Goal: Find specific page/section: Find specific page/section

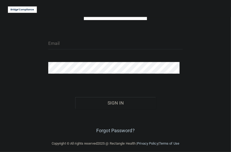
scroll to position [46, 0]
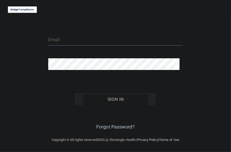
type input "tbrown@rectanglehealth.com"
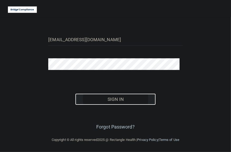
click at [120, 102] on button "Sign In" at bounding box center [115, 99] width 81 height 12
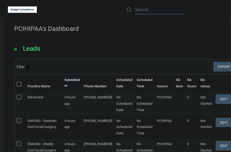
click at [145, 11] on input "text" at bounding box center [159, 10] width 48 height 10
paste input "[GEOGRAPHIC_DATA]"
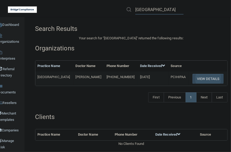
type input "[GEOGRAPHIC_DATA]"
click at [213, 80] on button "View Details" at bounding box center [208, 79] width 31 height 10
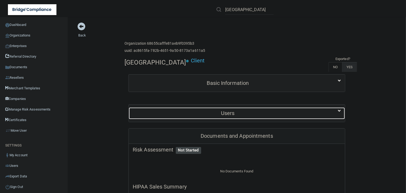
click at [231, 108] on div "Users" at bounding box center [228, 113] width 198 height 12
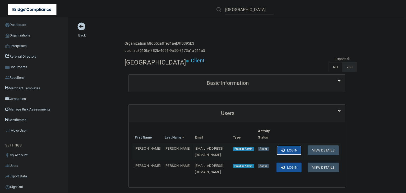
click at [231, 148] on button "Login" at bounding box center [288, 150] width 25 height 10
click at [231, 152] on button "Login" at bounding box center [288, 167] width 25 height 10
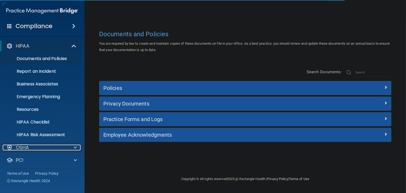
click at [67, 149] on div "OSHA" at bounding box center [34, 147] width 65 height 6
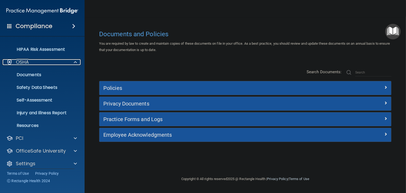
scroll to position [89, 0]
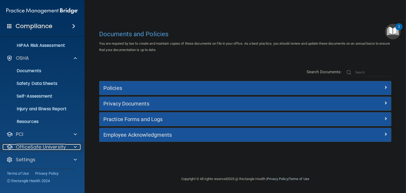
click at [48, 144] on p "OfficeSafe University" at bounding box center [41, 147] width 50 height 6
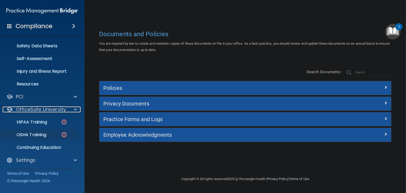
scroll to position [128, 0]
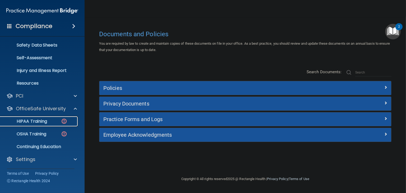
click at [53, 119] on div "HIPAA Training" at bounding box center [39, 121] width 72 height 5
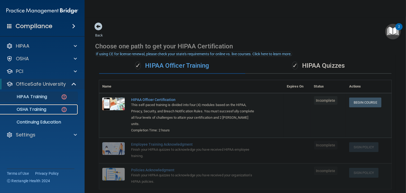
click at [45, 110] on p "OSHA Training" at bounding box center [24, 109] width 43 height 5
